Goal: Task Accomplishment & Management: Use online tool/utility

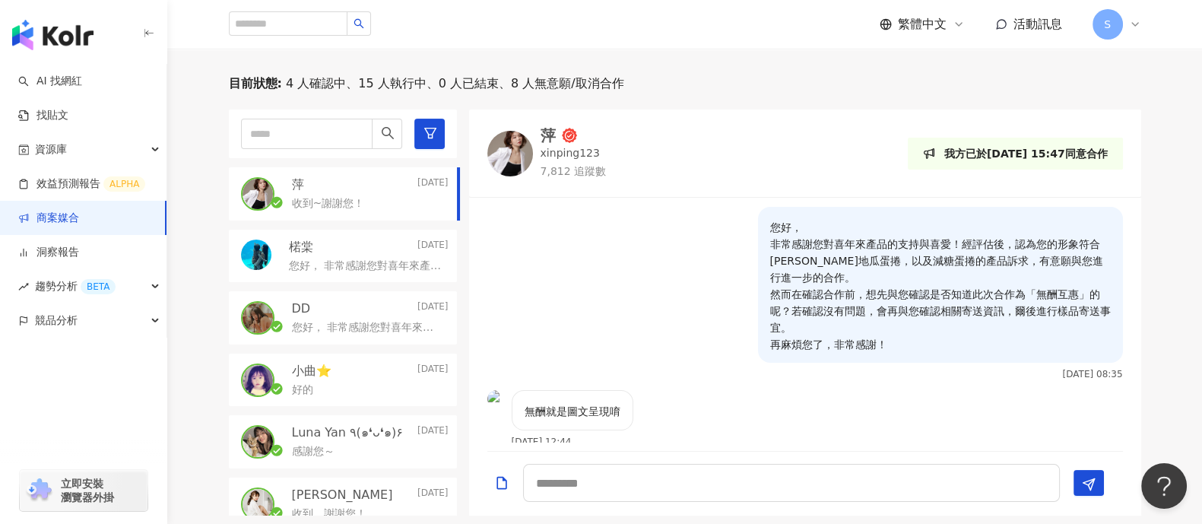
scroll to position [433, 0]
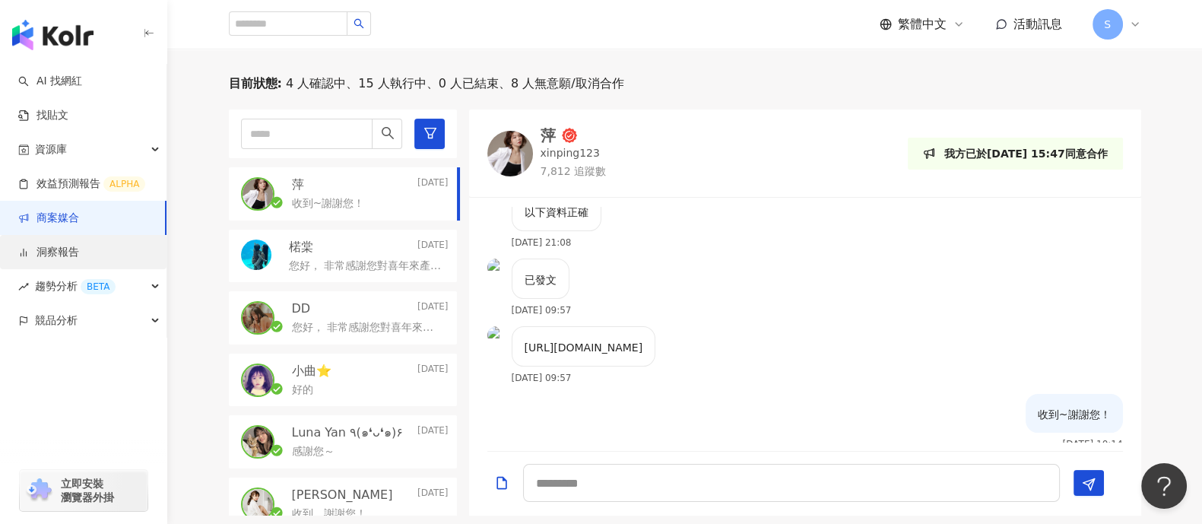
click at [79, 245] on link "洞察報告" at bounding box center [48, 252] width 61 height 15
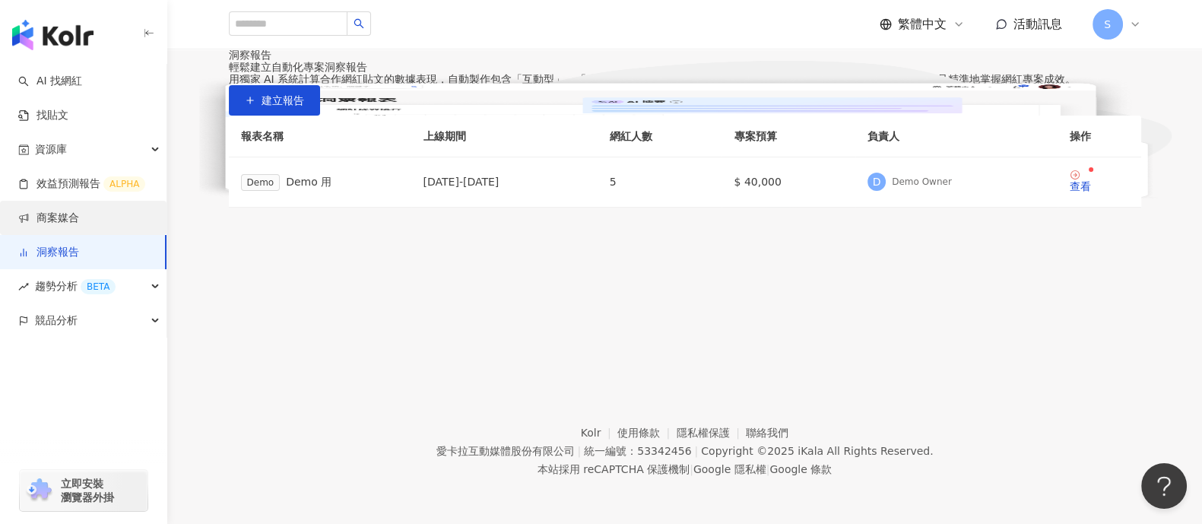
click at [79, 215] on link "商案媒合" at bounding box center [48, 218] width 61 height 15
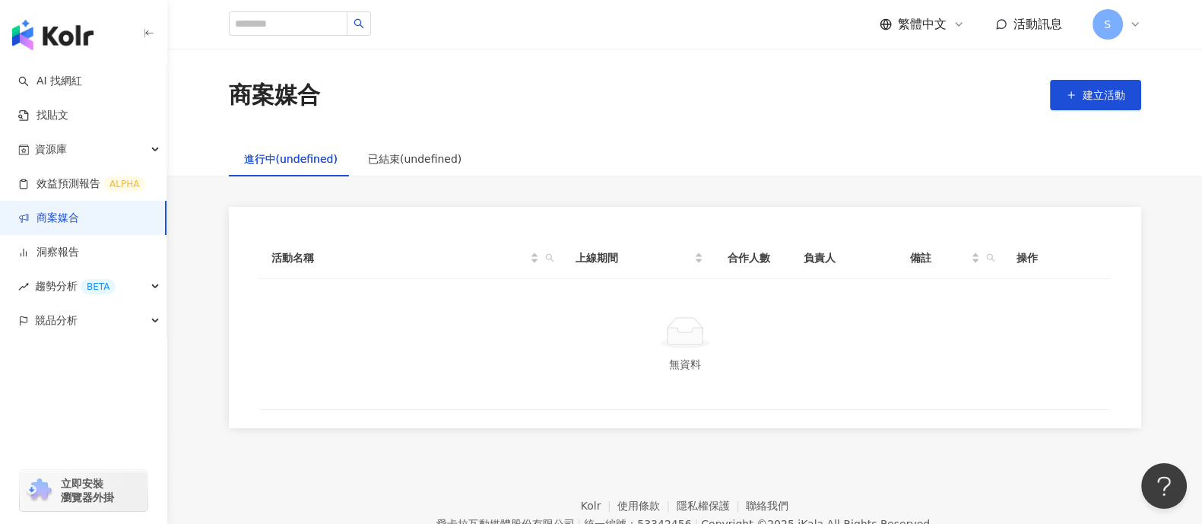
click at [79, 211] on link "商案媒合" at bounding box center [48, 218] width 61 height 15
click at [417, 173] on div "已結束(undefined)" at bounding box center [415, 158] width 124 height 35
click at [295, 157] on div "進行中(undefined)" at bounding box center [290, 158] width 93 height 17
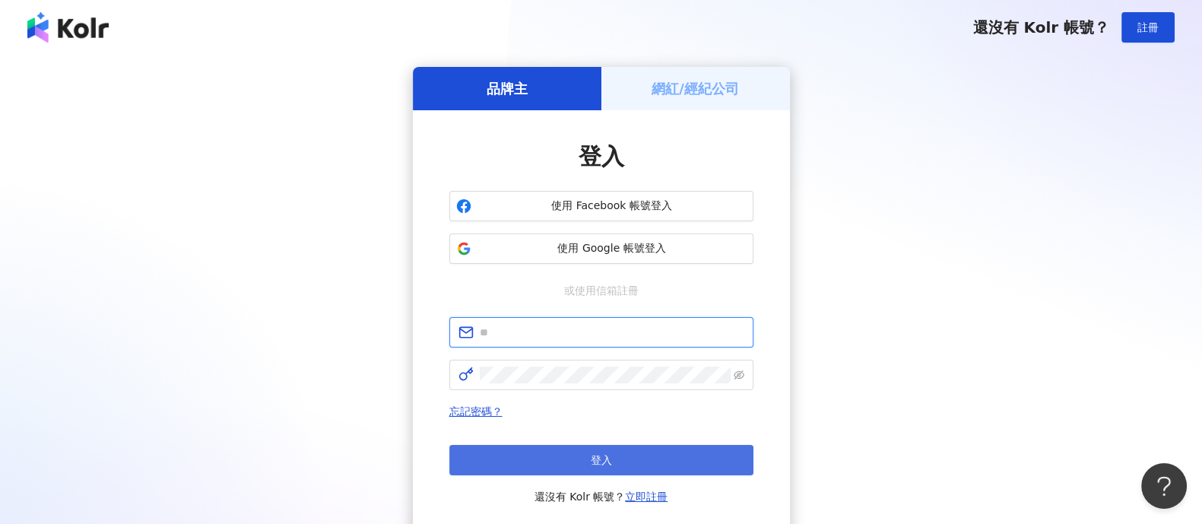
type input "**********"
click at [648, 445] on button "登入" at bounding box center [601, 460] width 304 height 30
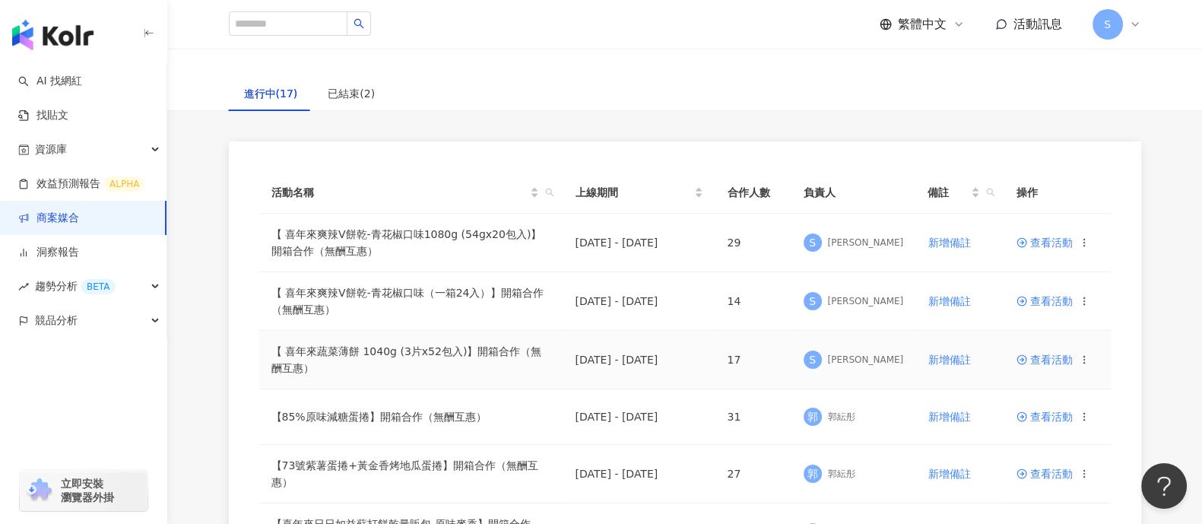
scroll to position [94, 0]
